Goal: Transaction & Acquisition: Purchase product/service

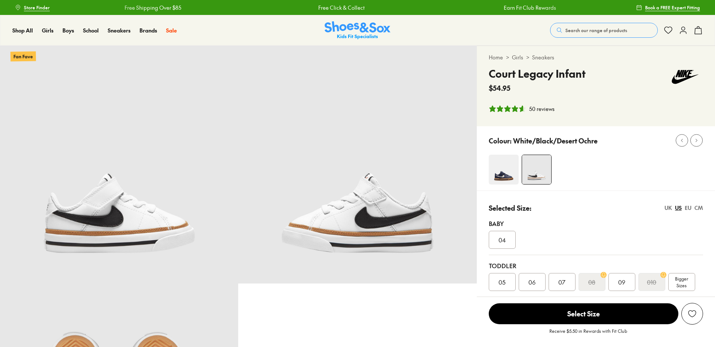
select select "*"
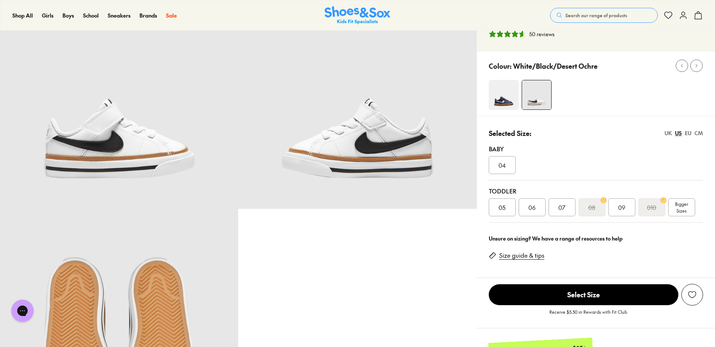
click at [680, 207] on span "Bigger Sizes" at bounding box center [681, 207] width 13 height 13
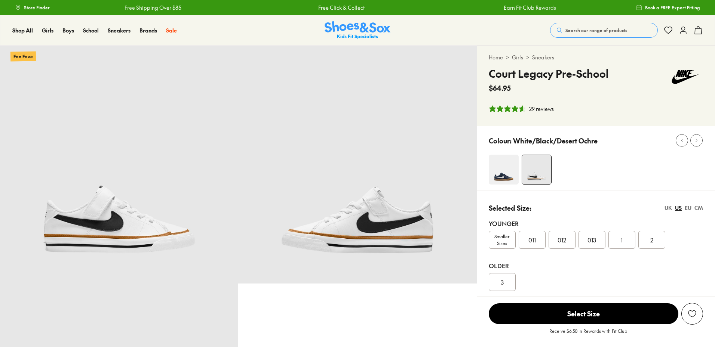
select select "*"
click at [528, 240] on span "011" at bounding box center [531, 240] width 7 height 9
